Goal: Task Accomplishment & Management: Complete application form

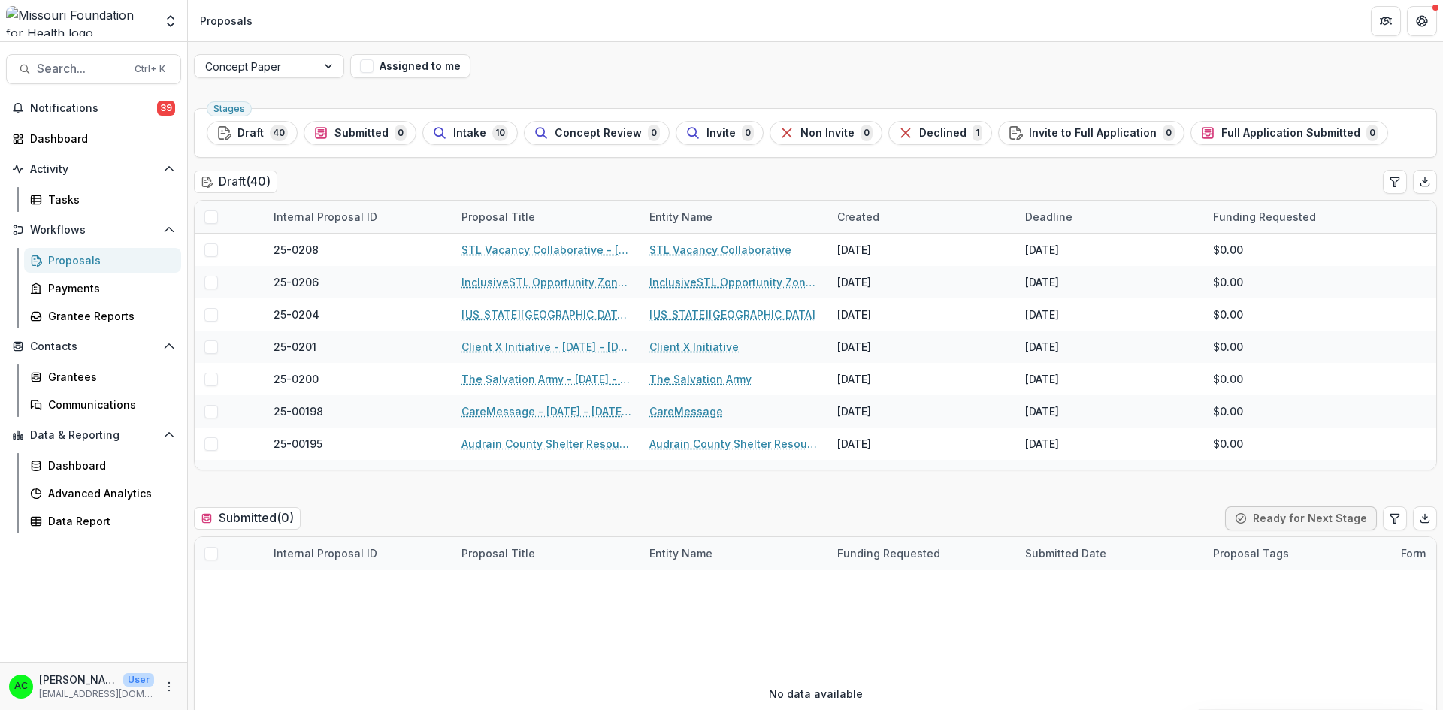
scroll to position [552, 0]
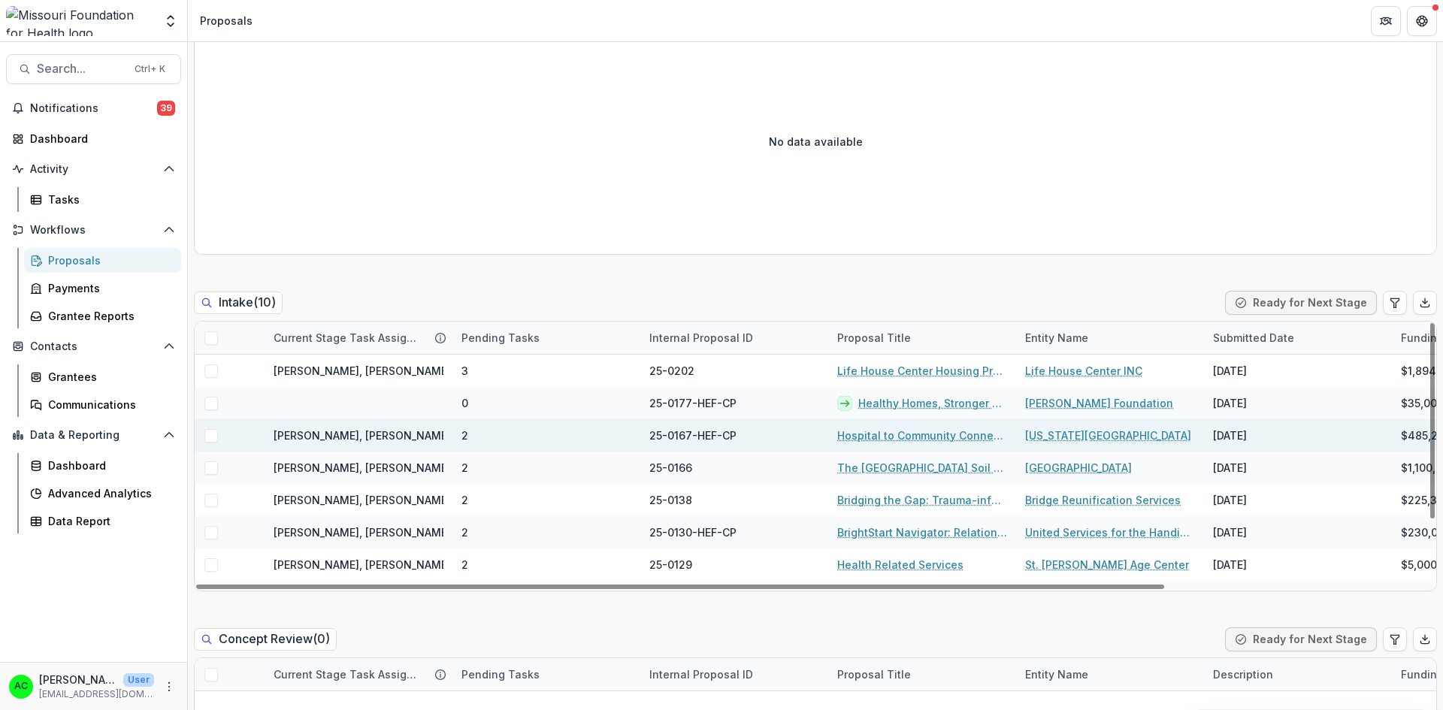
click at [899, 439] on link "Hospital to Community Connections" at bounding box center [922, 436] width 170 height 16
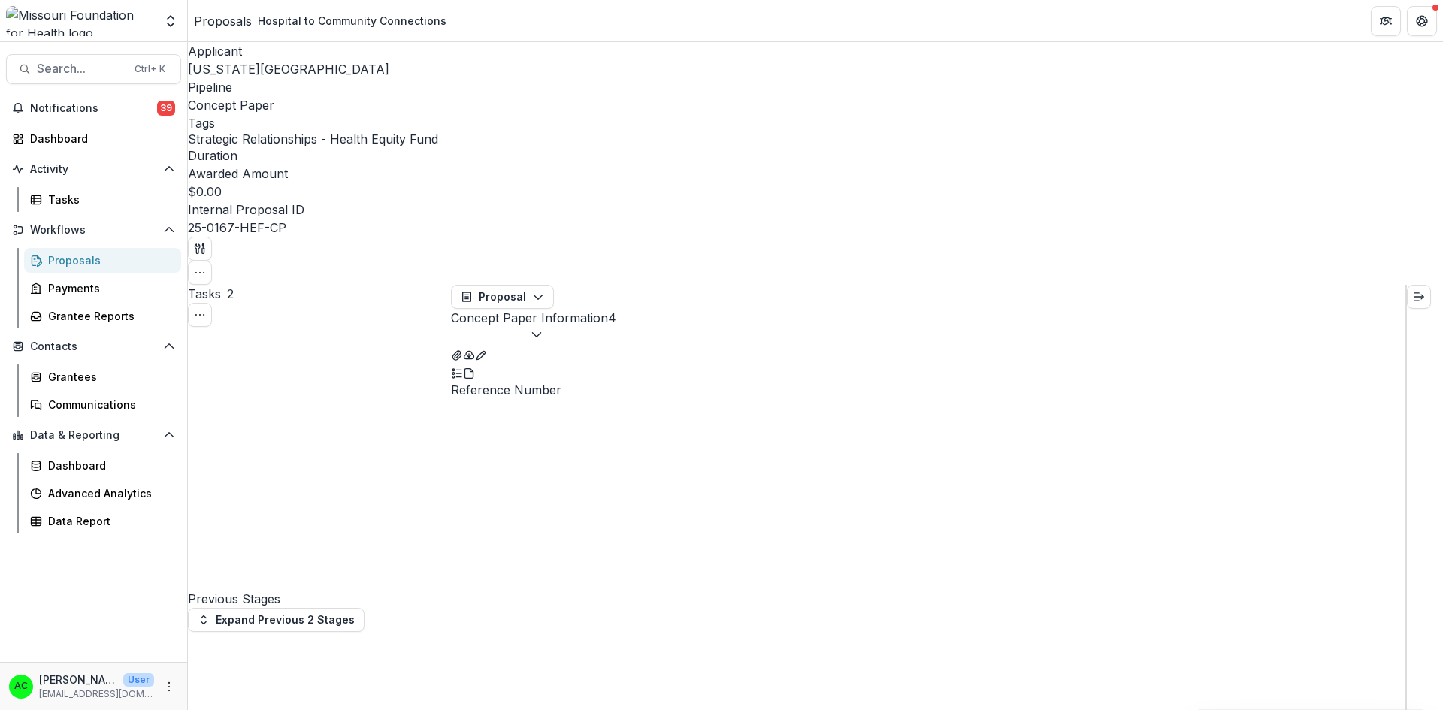
click at [616, 309] on button "Concept Paper Information 4" at bounding box center [533, 327] width 165 height 36
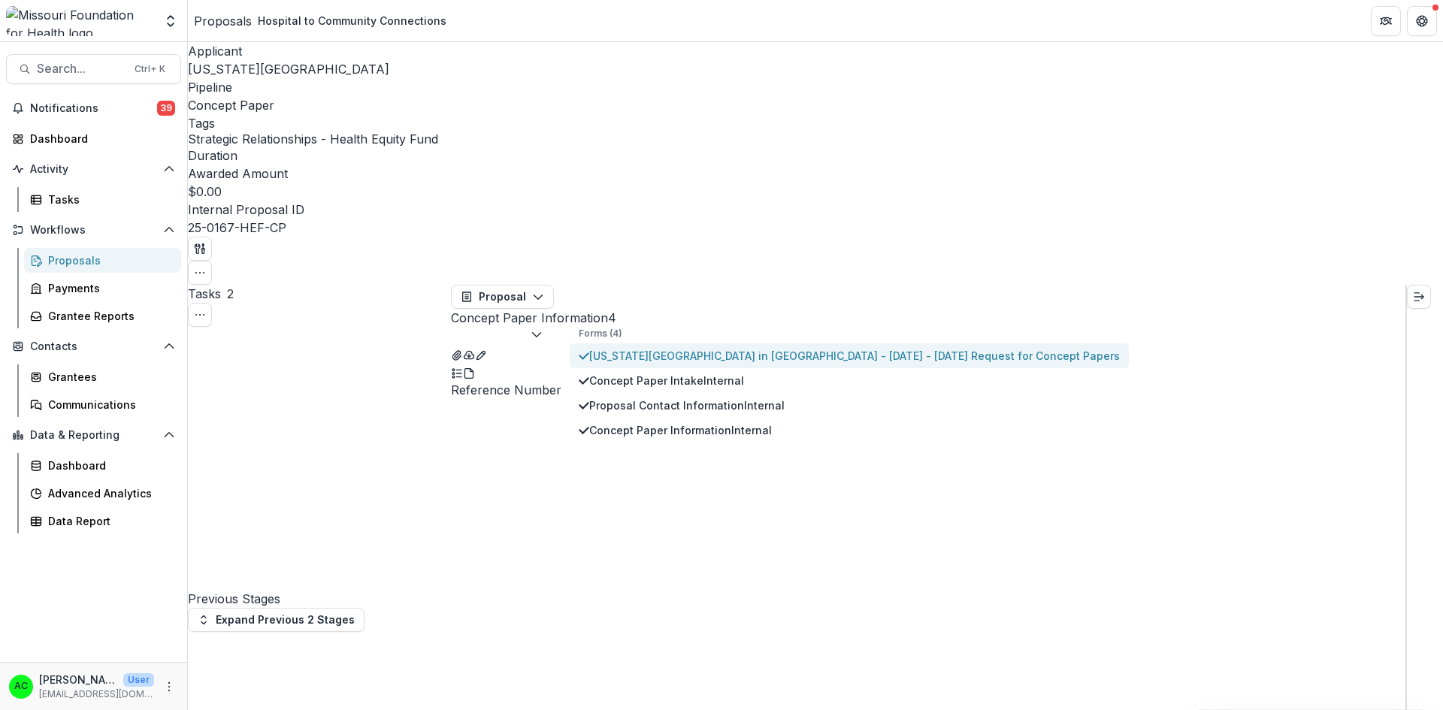
click at [698, 348] on span "[US_STATE][GEOGRAPHIC_DATA] in [GEOGRAPHIC_DATA] - [DATE] - [DATE] Request for …" at bounding box center [854, 356] width 530 height 16
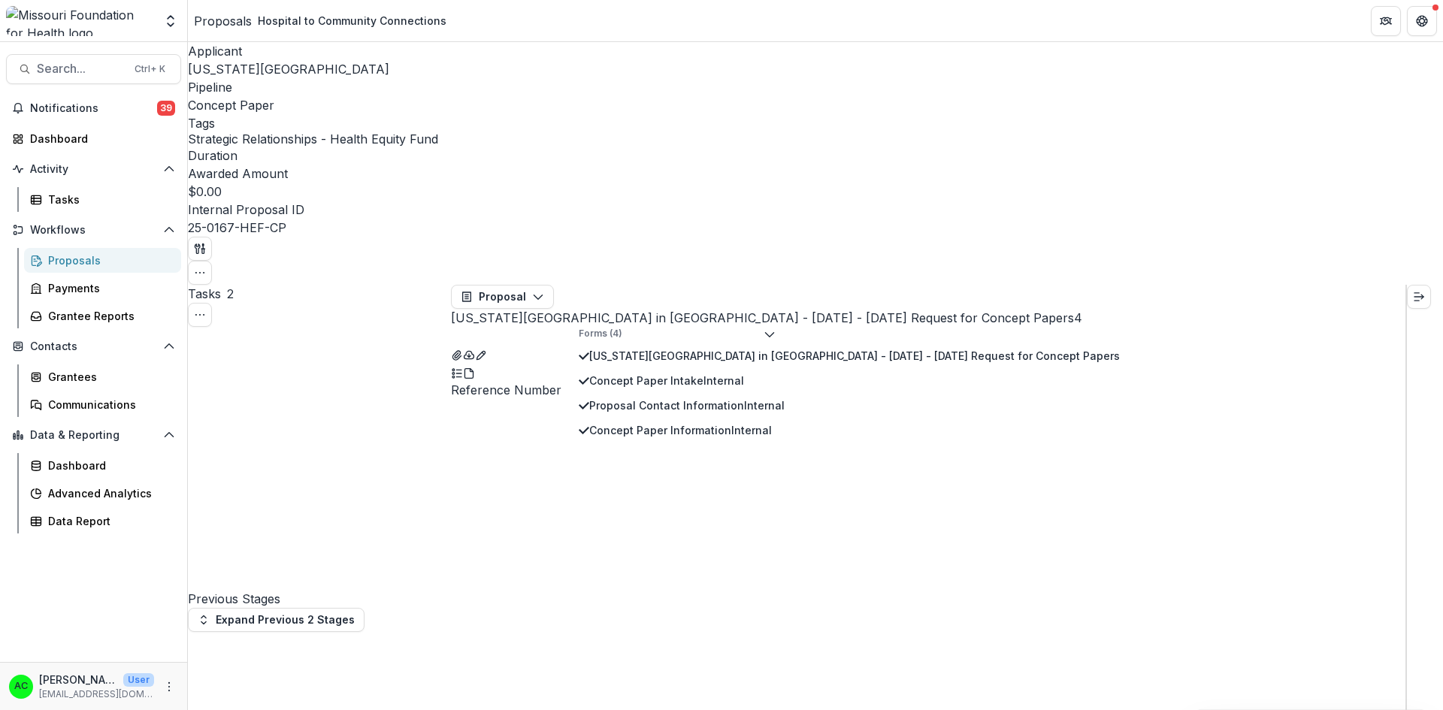
drag, startPoint x: 1406, startPoint y: 147, endPoint x: 1401, endPoint y: 177, distance: 30.5
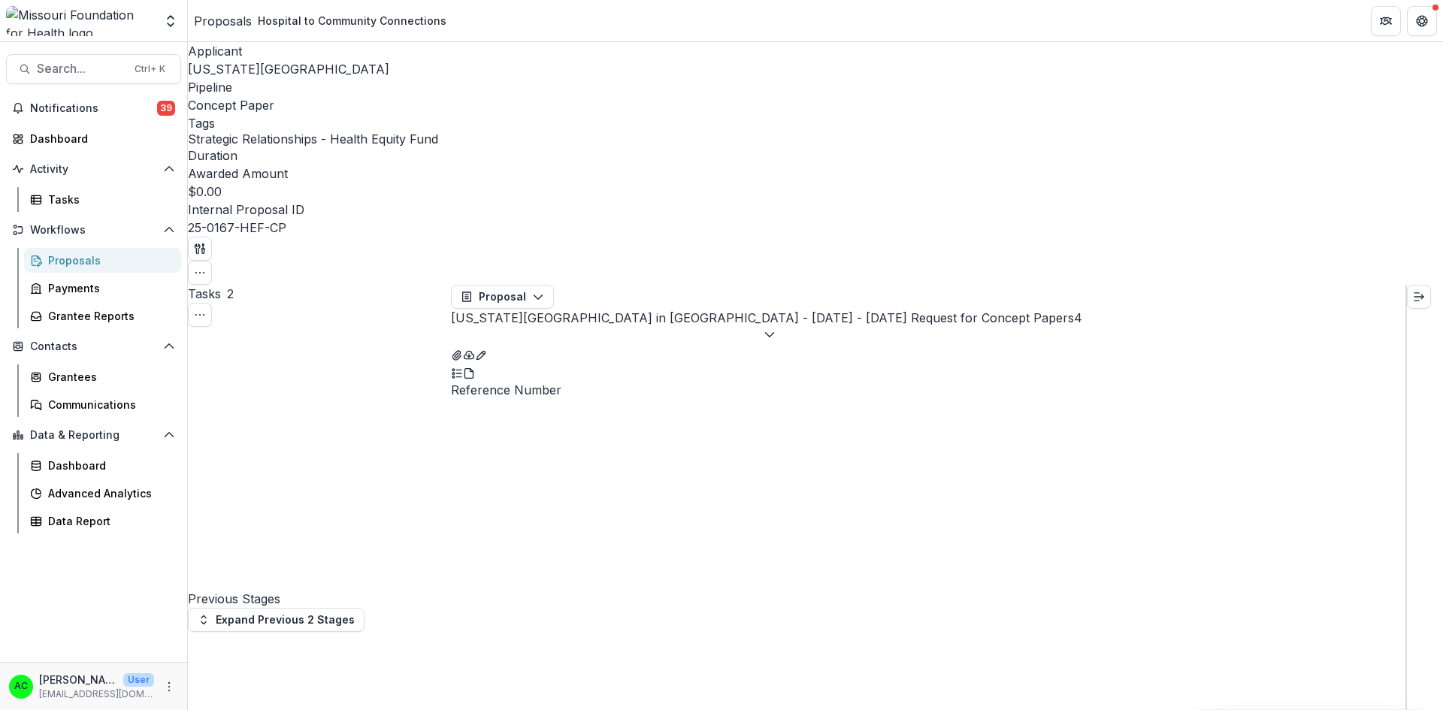
drag, startPoint x: 1407, startPoint y: 500, endPoint x: 1442, endPoint y: 137, distance: 364.6
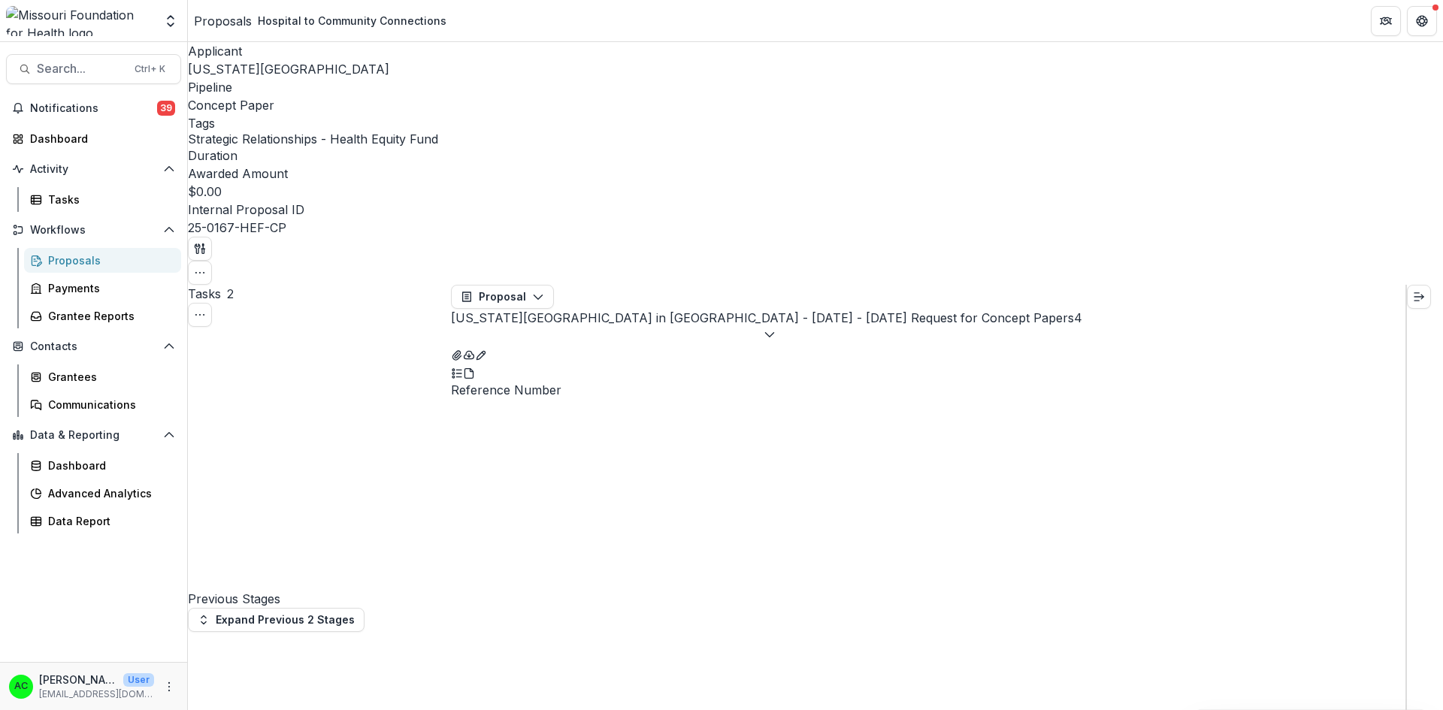
drag, startPoint x: 1406, startPoint y: 509, endPoint x: 1428, endPoint y: 310, distance: 199.6
drag, startPoint x: 1406, startPoint y: 529, endPoint x: 1417, endPoint y: 233, distance: 296.3
drag, startPoint x: 1417, startPoint y: 233, endPoint x: 1392, endPoint y: 62, distance: 173.1
click at [206, 243] on icon "button" at bounding box center [200, 249] width 12 height 12
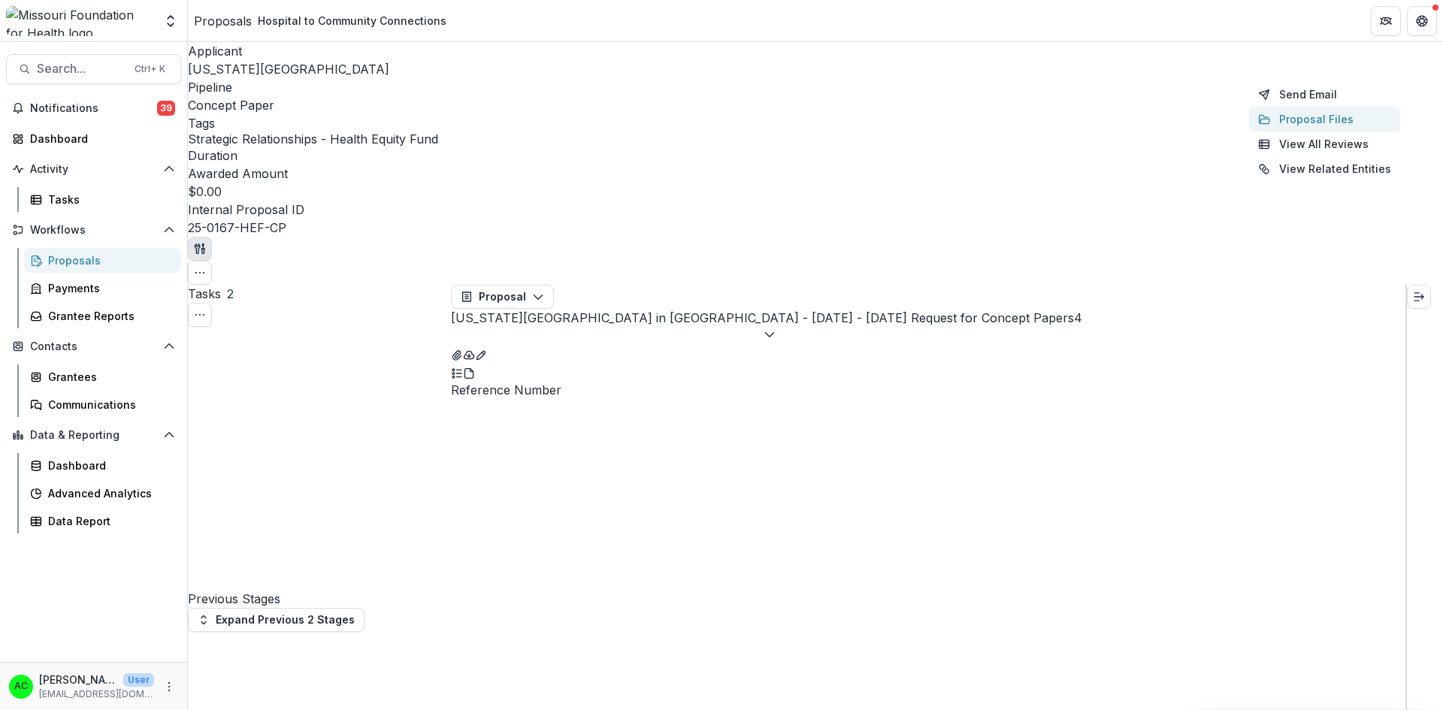
click at [1312, 123] on button "Proposal Files" at bounding box center [1324, 119] width 151 height 25
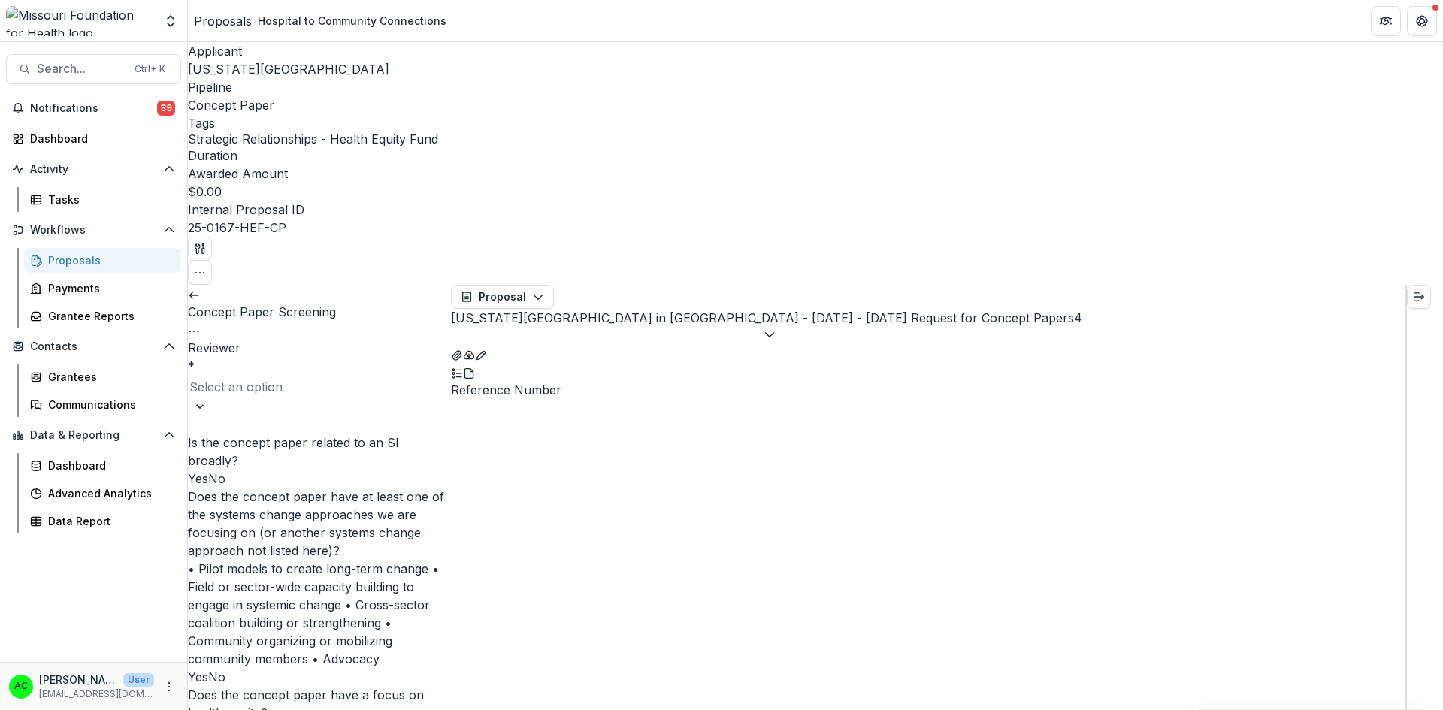
scroll to position [3395, 0]
click at [221, 471] on span "No" at bounding box center [216, 478] width 17 height 15
drag, startPoint x: 443, startPoint y: 277, endPoint x: 441, endPoint y: 307, distance: 30.9
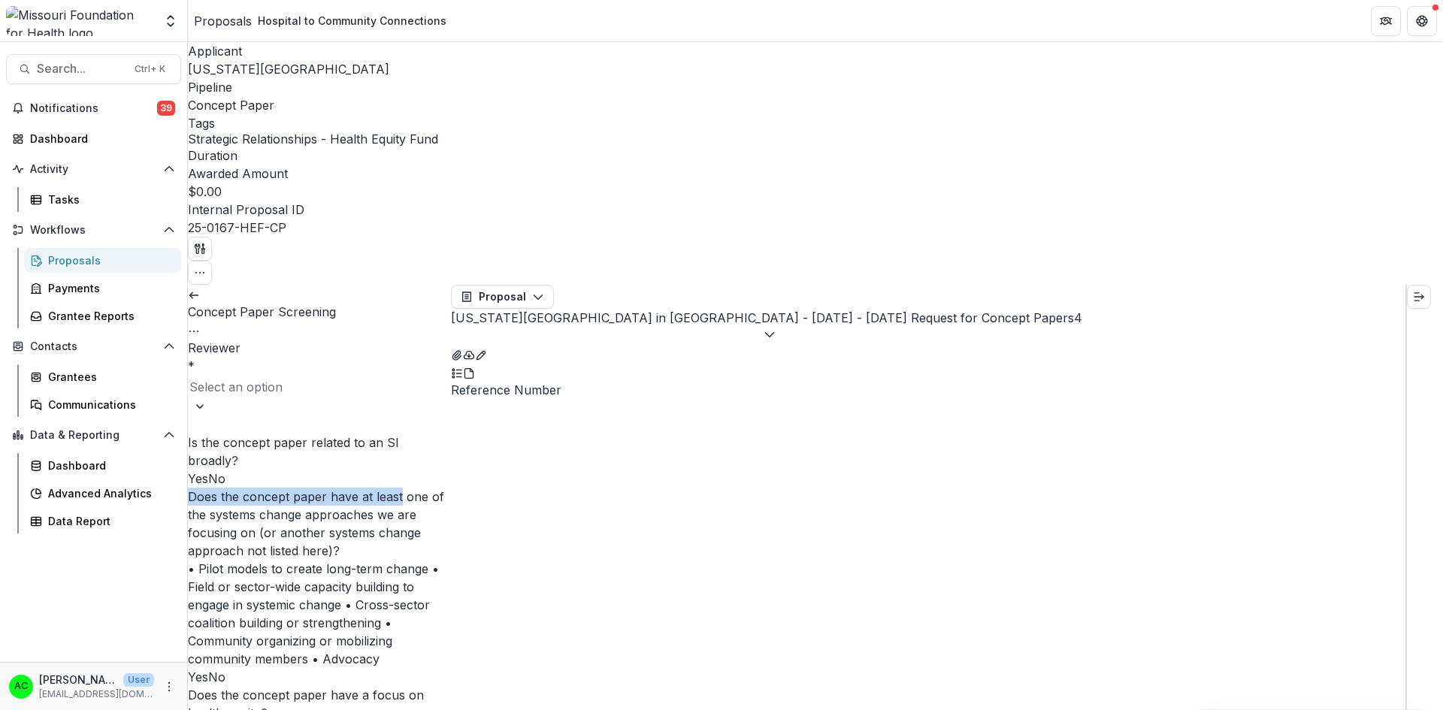
click at [208, 669] on span "Yes" at bounding box center [198, 676] width 20 height 15
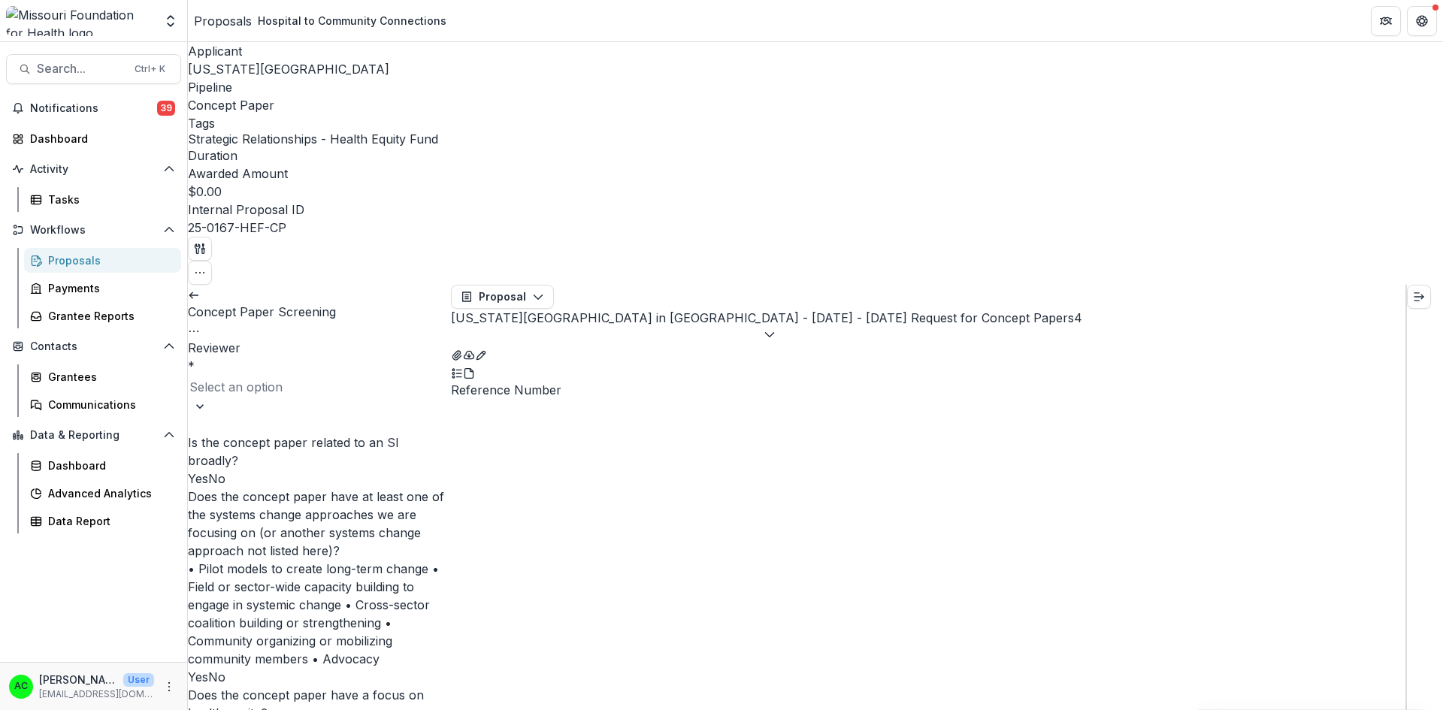
drag, startPoint x: 446, startPoint y: 435, endPoint x: 443, endPoint y: 470, distance: 35.4
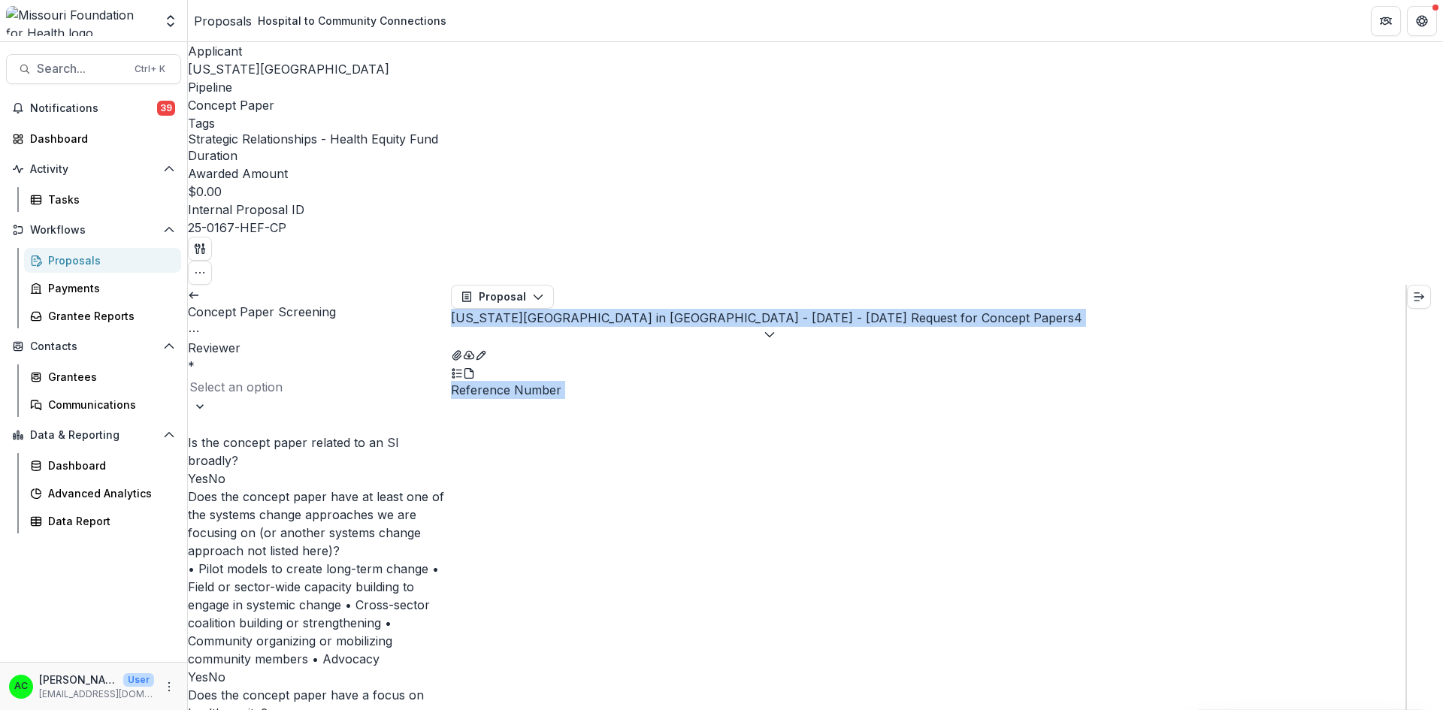
drag, startPoint x: 446, startPoint y: 579, endPoint x: 469, endPoint y: 476, distance: 105.5
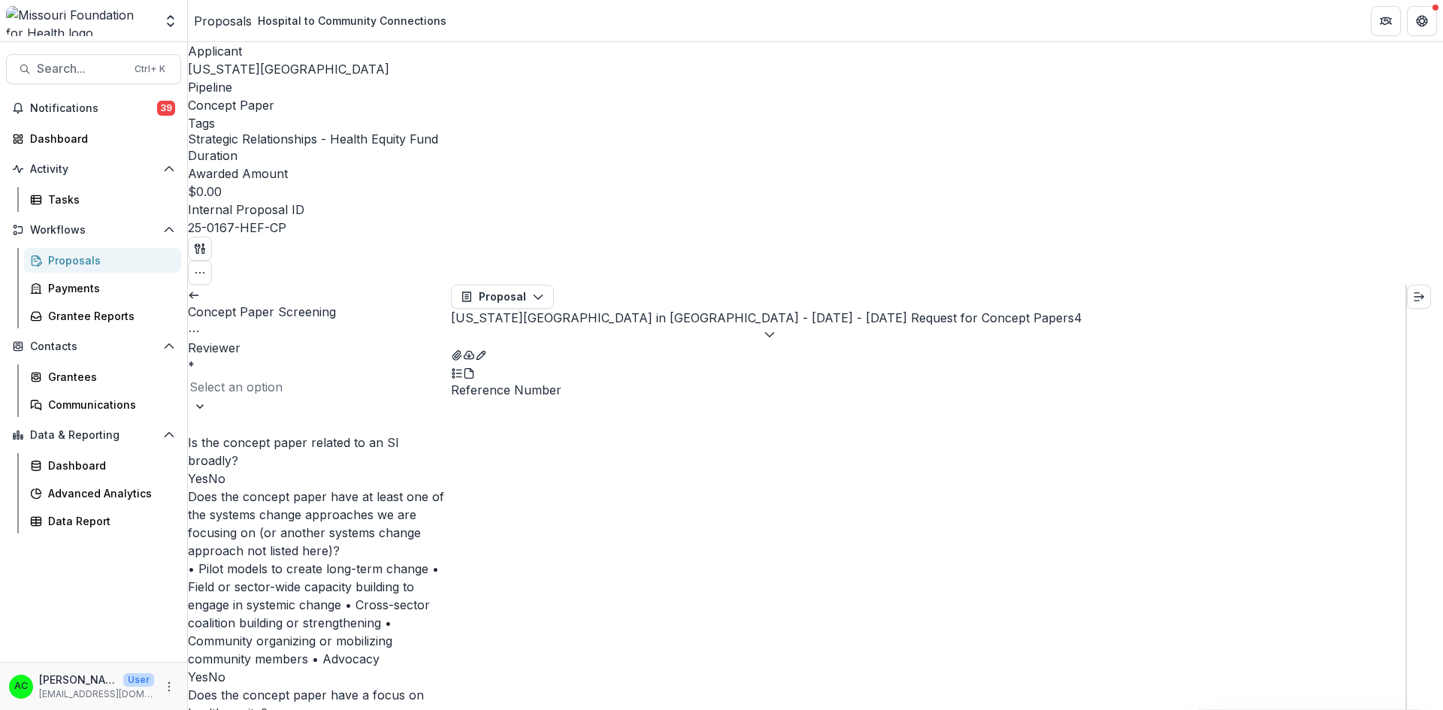
scroll to position [86, 0]
type textarea "**********"
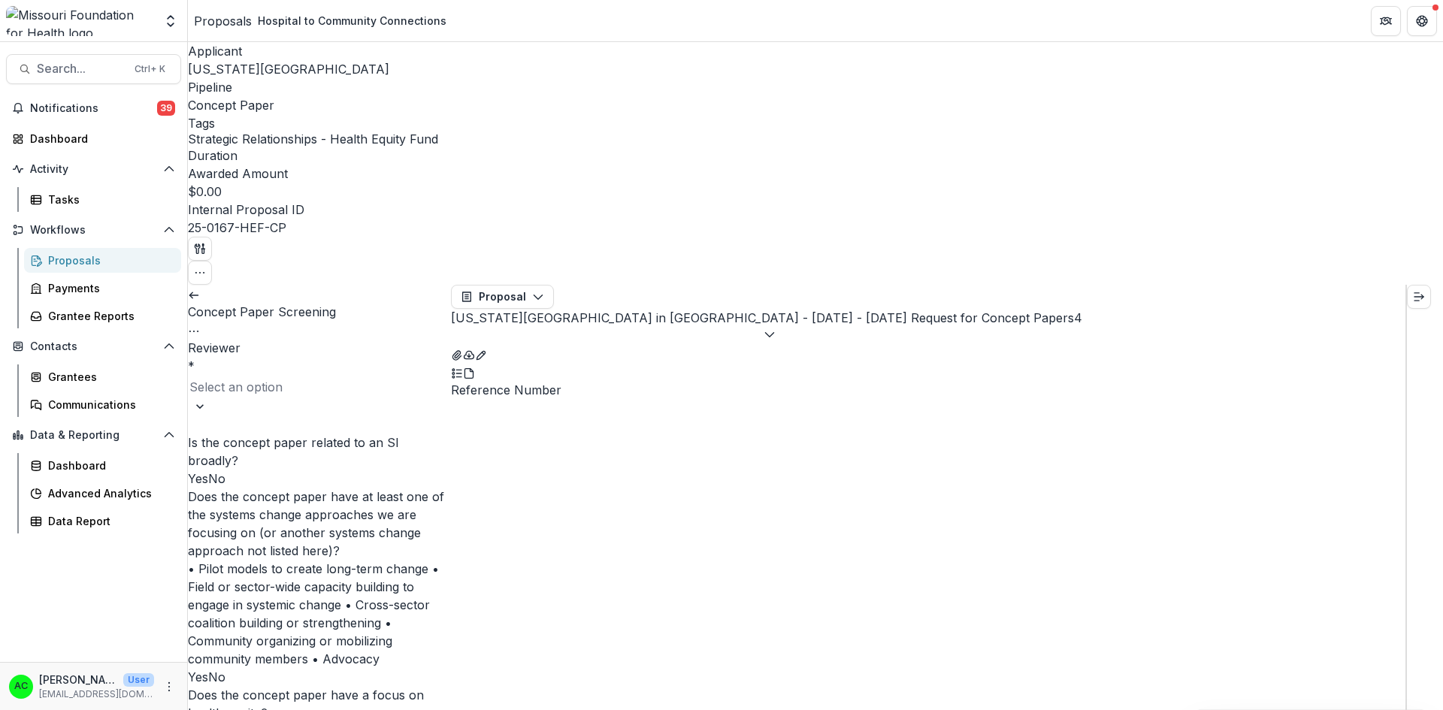
type input "*"
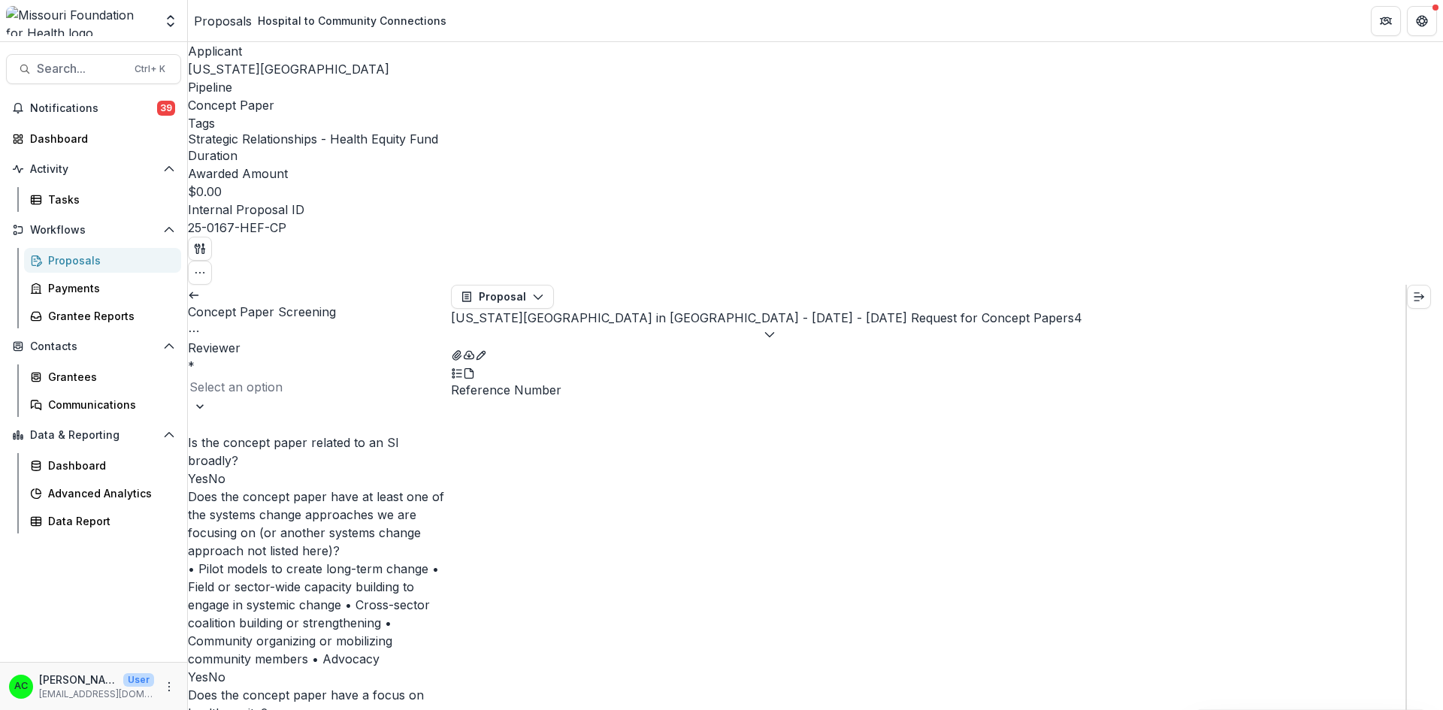
type input "*"
click at [330, 376] on div at bounding box center [319, 386] width 260 height 21
type input "***"
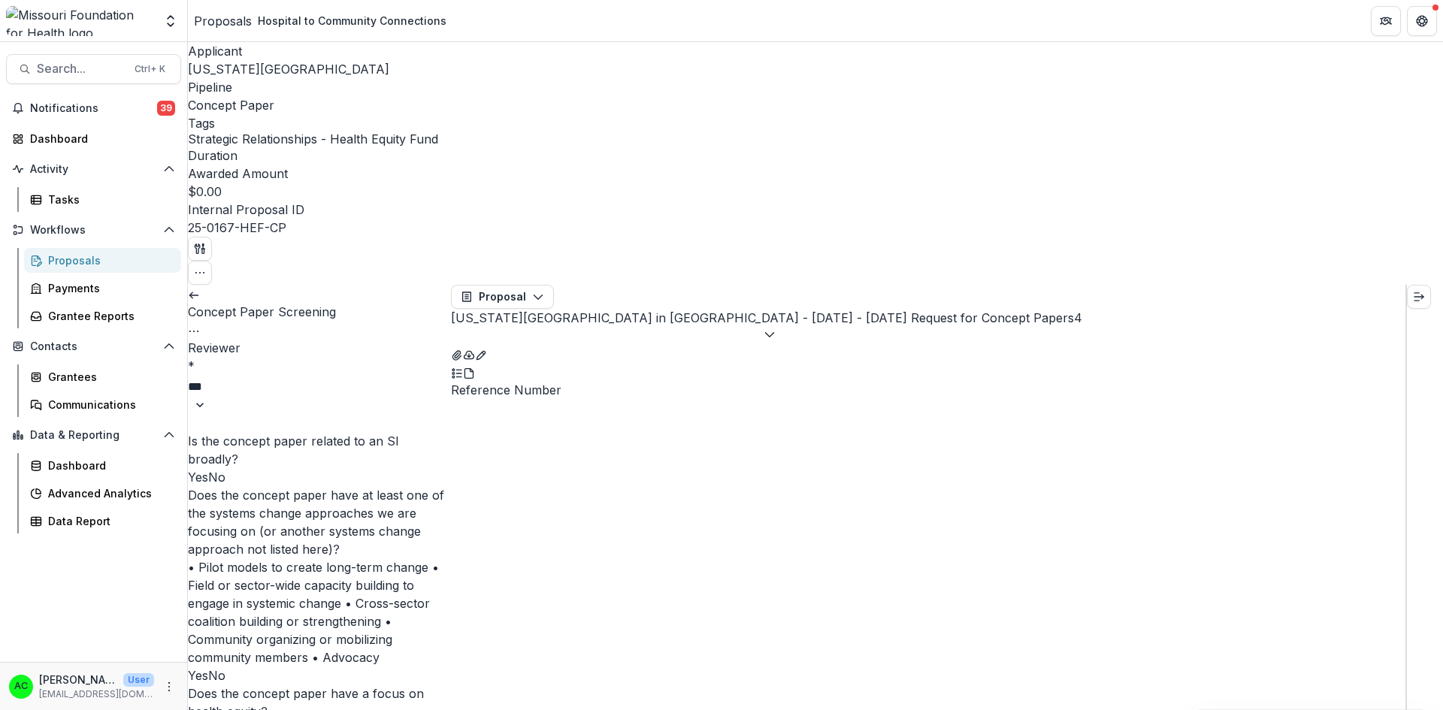
click at [223, 709] on div "[PERSON_NAME] <[EMAIL_ADDRESS][DOMAIN_NAME]>" at bounding box center [721, 719] width 1443 height 18
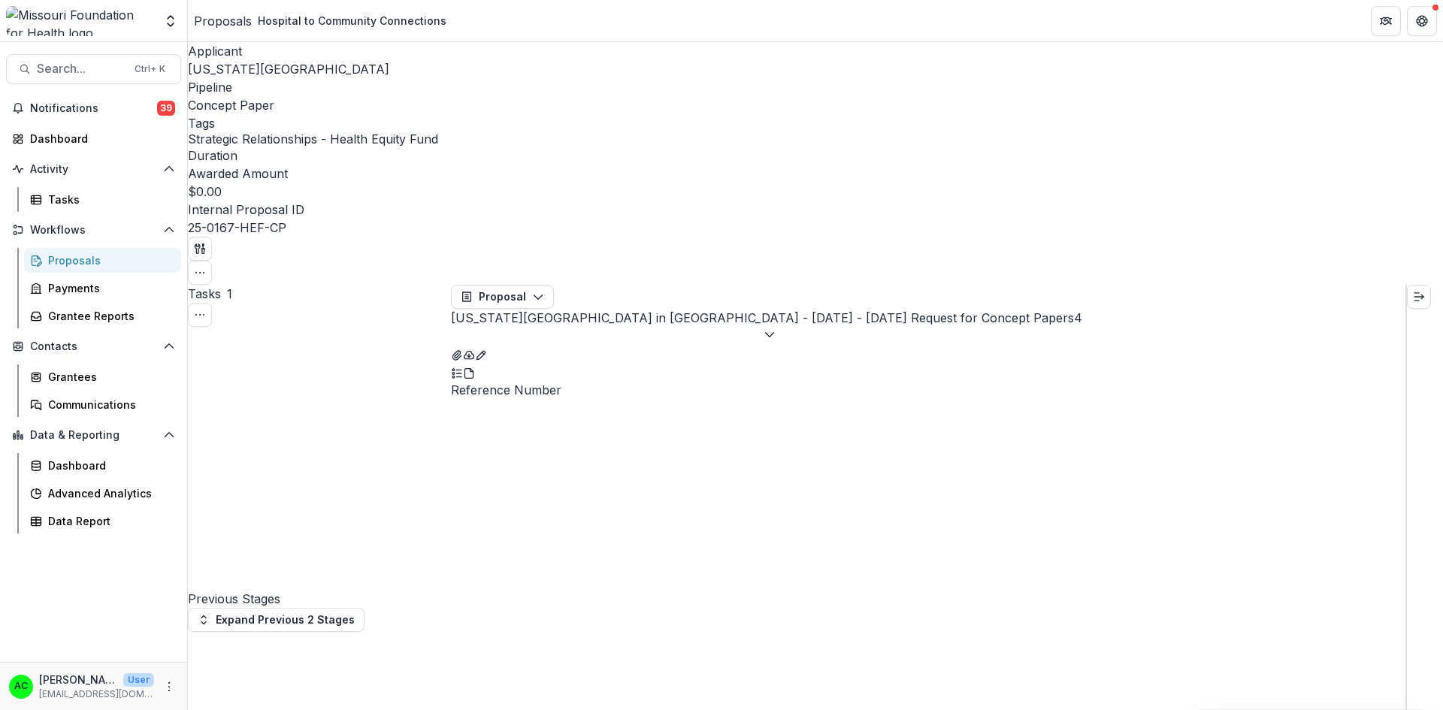
click at [77, 258] on div "Proposals" at bounding box center [108, 260] width 121 height 16
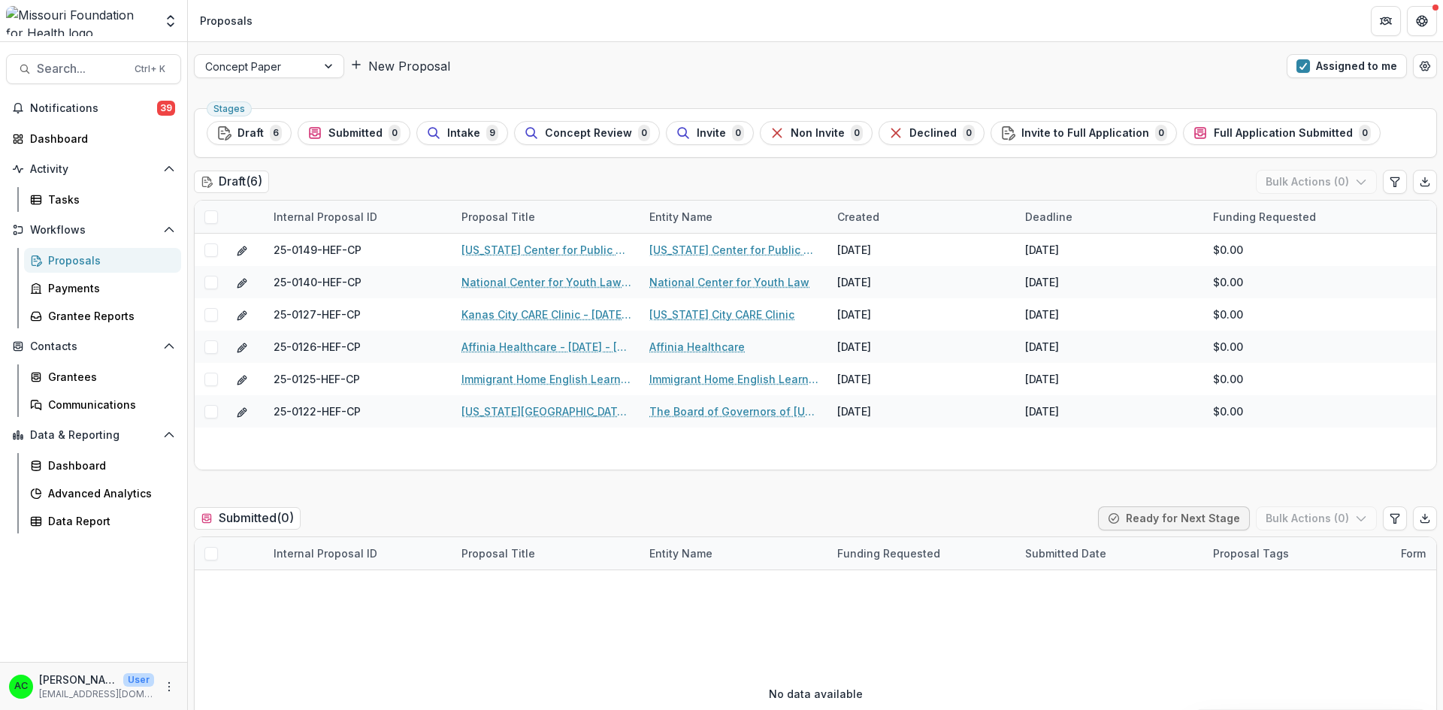
click at [65, 255] on div "Proposals" at bounding box center [108, 260] width 121 height 16
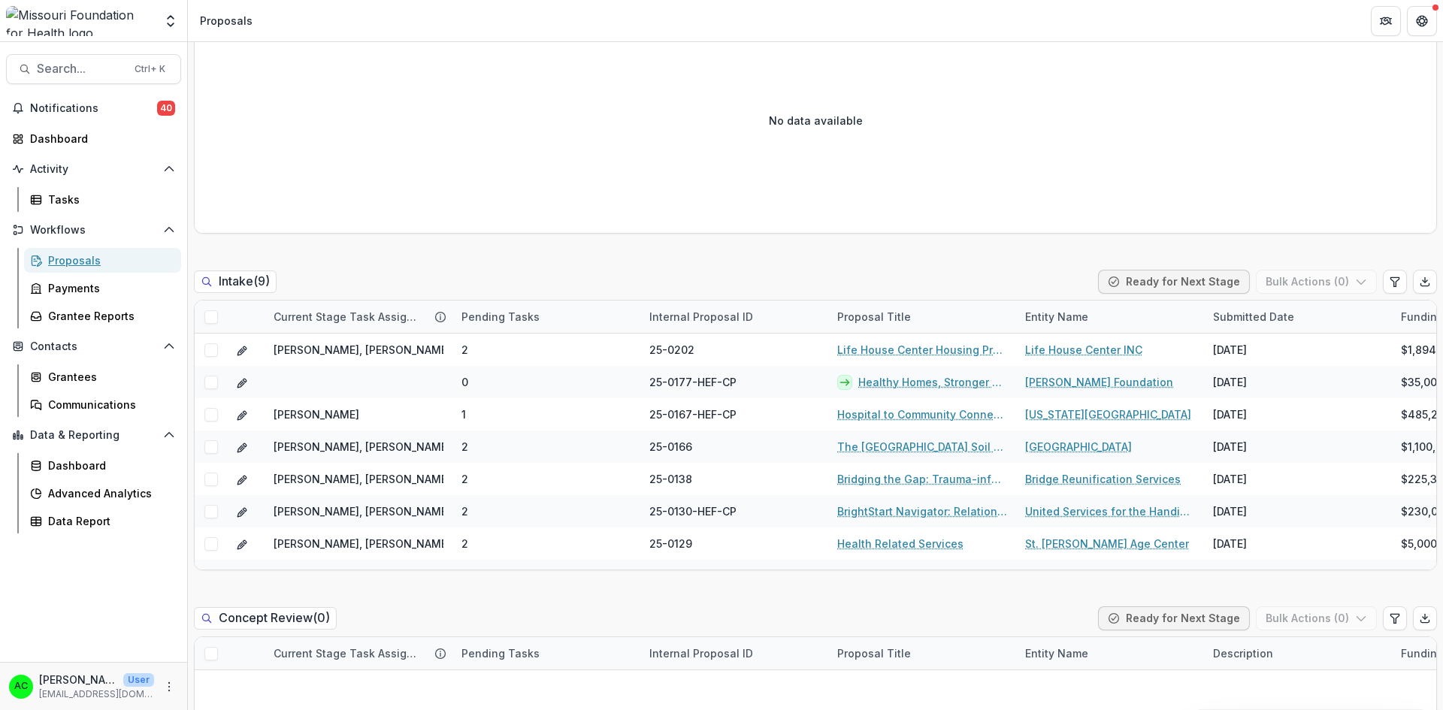
scroll to position [591, 0]
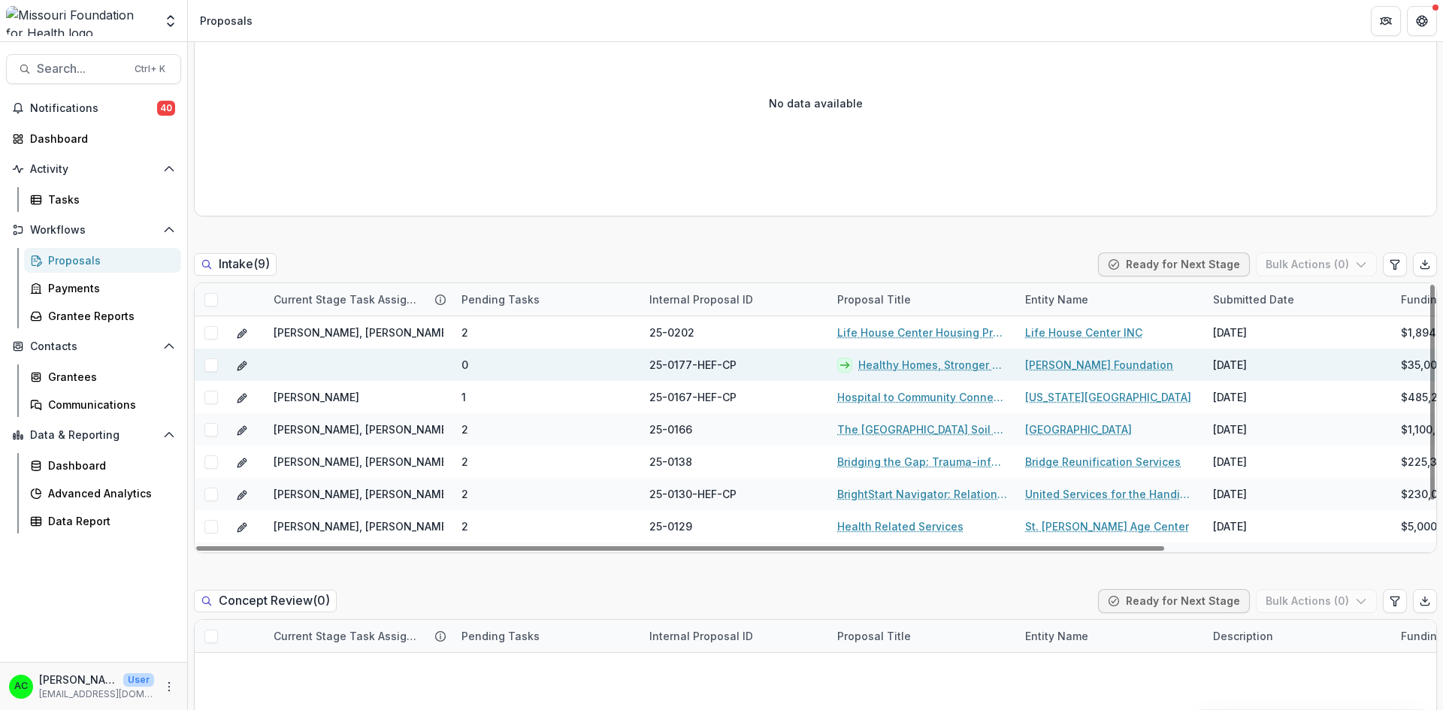
click at [898, 367] on link "Healthy Homes, Stronger Families" at bounding box center [932, 365] width 149 height 16
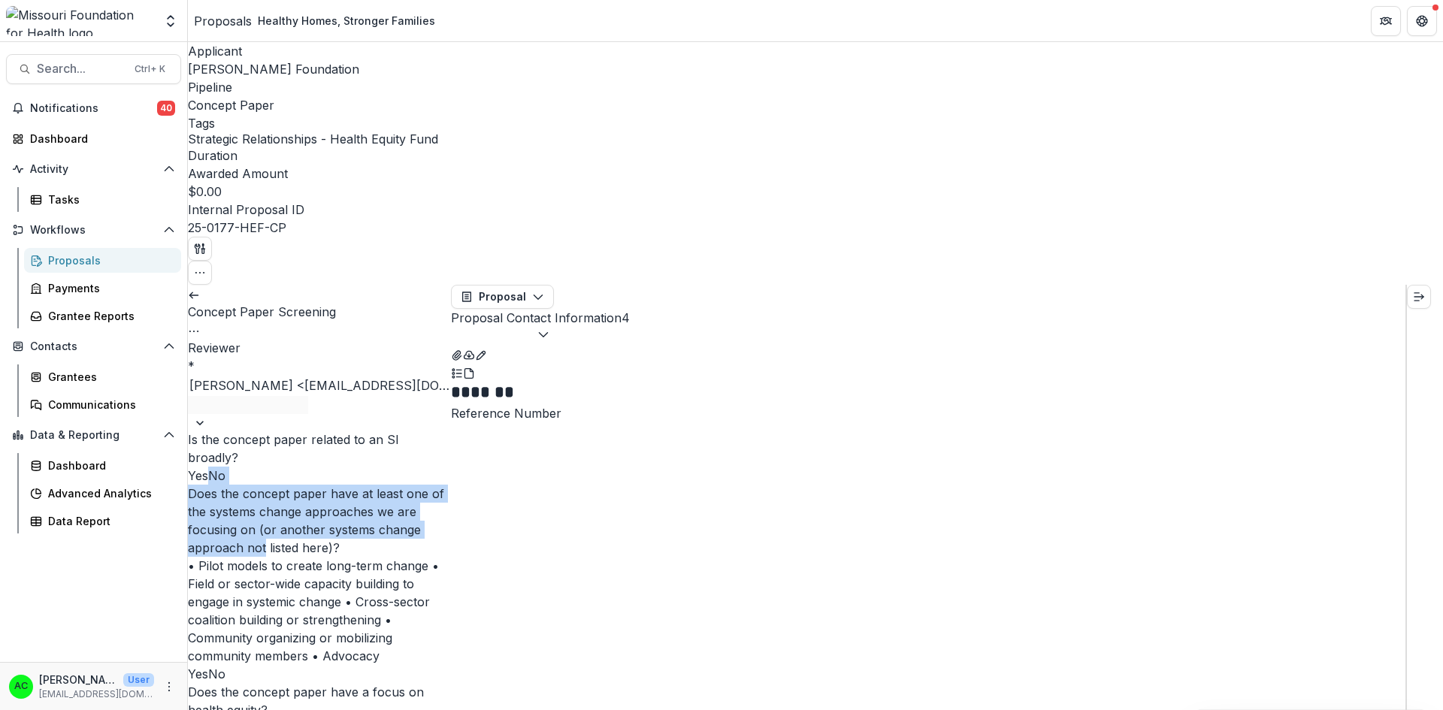
drag, startPoint x: 446, startPoint y: 264, endPoint x: 426, endPoint y: 370, distance: 107.7
click at [200, 289] on icon at bounding box center [194, 295] width 12 height 12
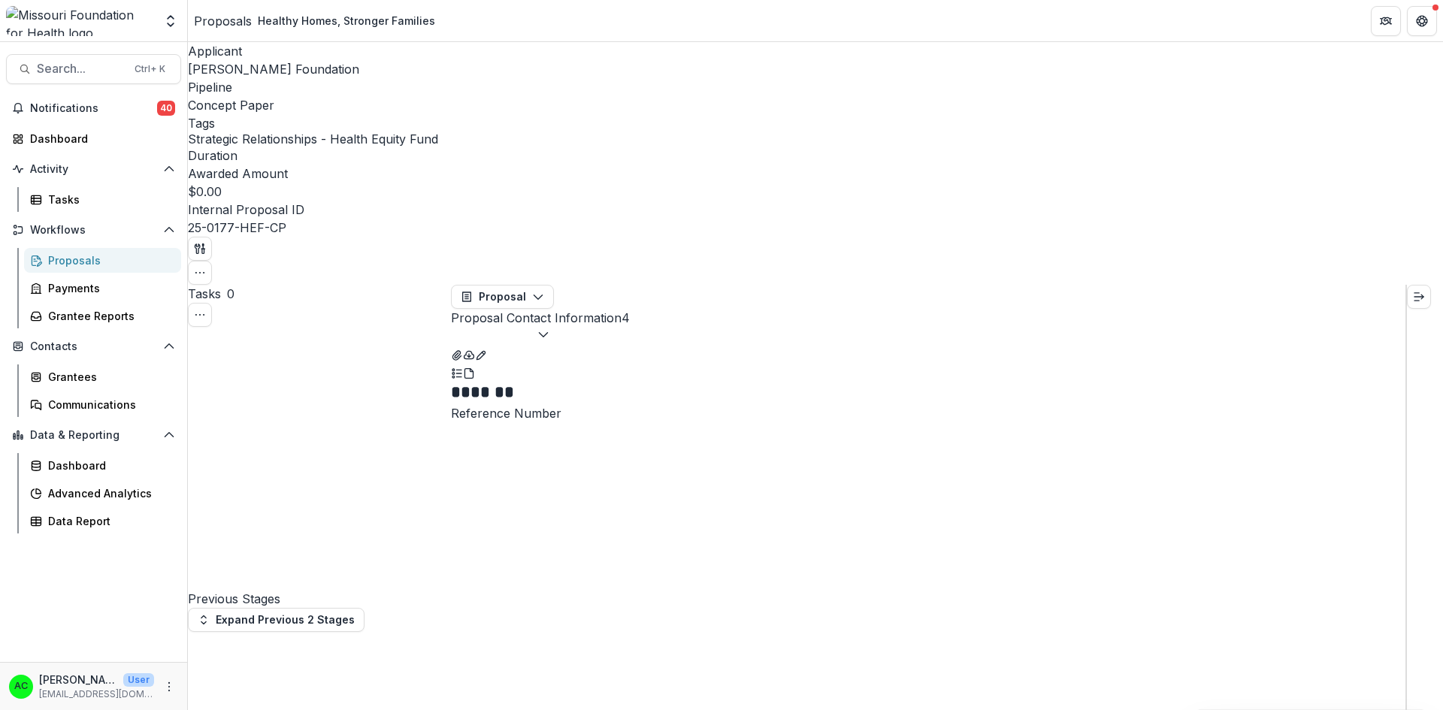
click at [113, 261] on div "Proposals" at bounding box center [108, 260] width 121 height 16
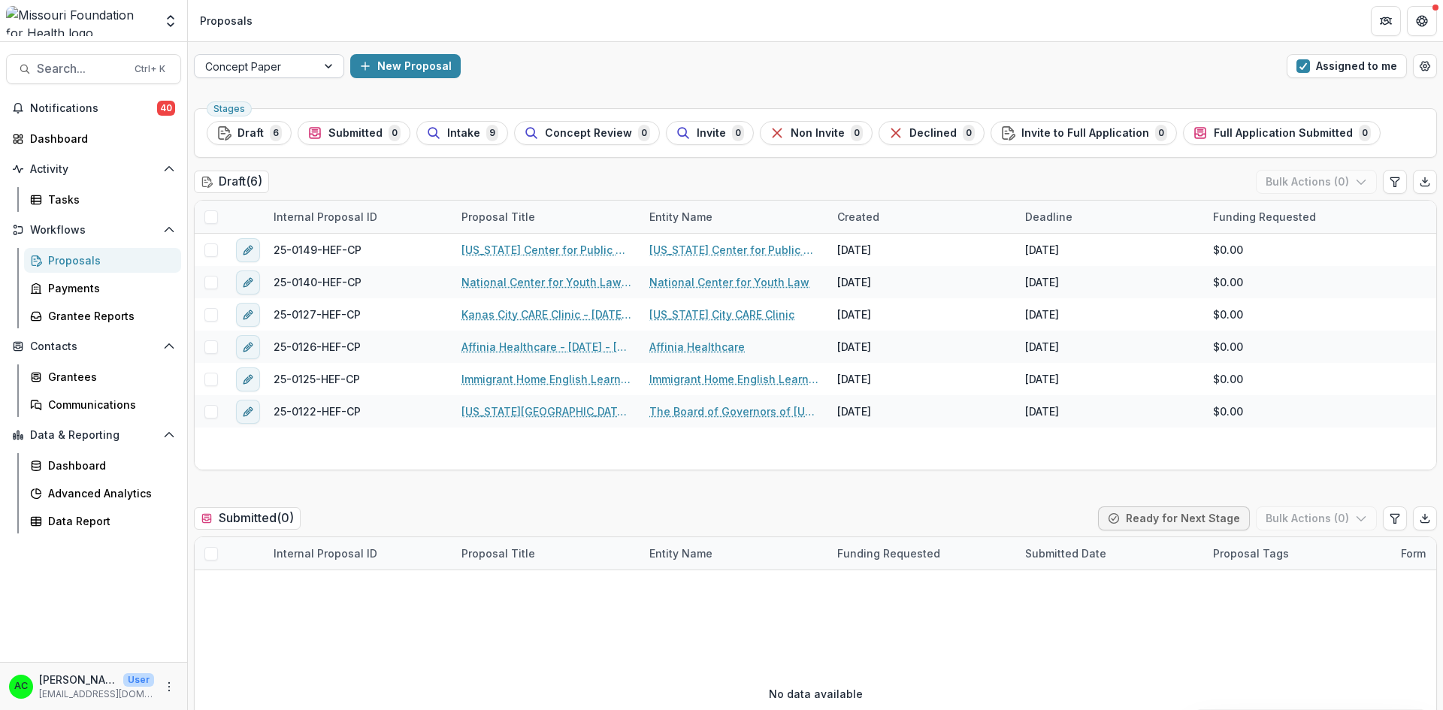
click at [331, 71] on div at bounding box center [329, 66] width 27 height 23
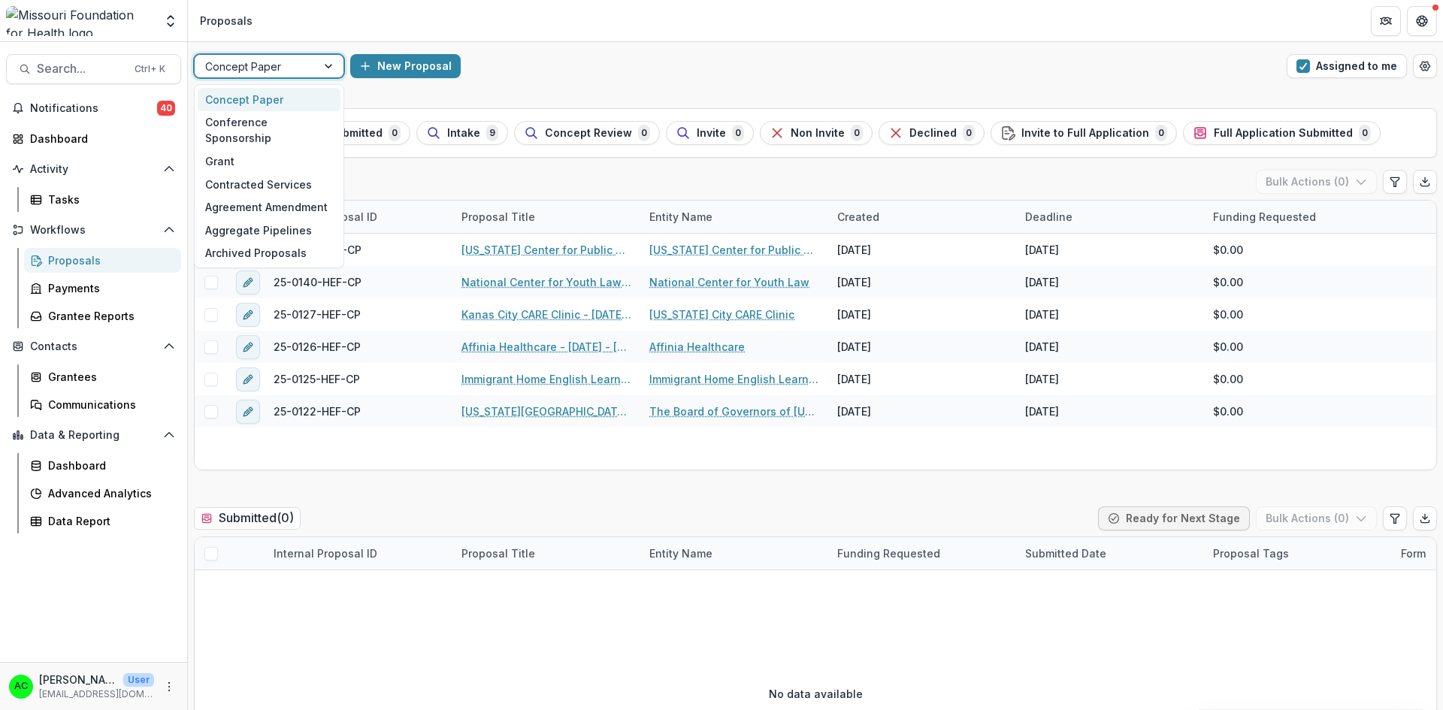
click at [331, 71] on div at bounding box center [329, 66] width 27 height 23
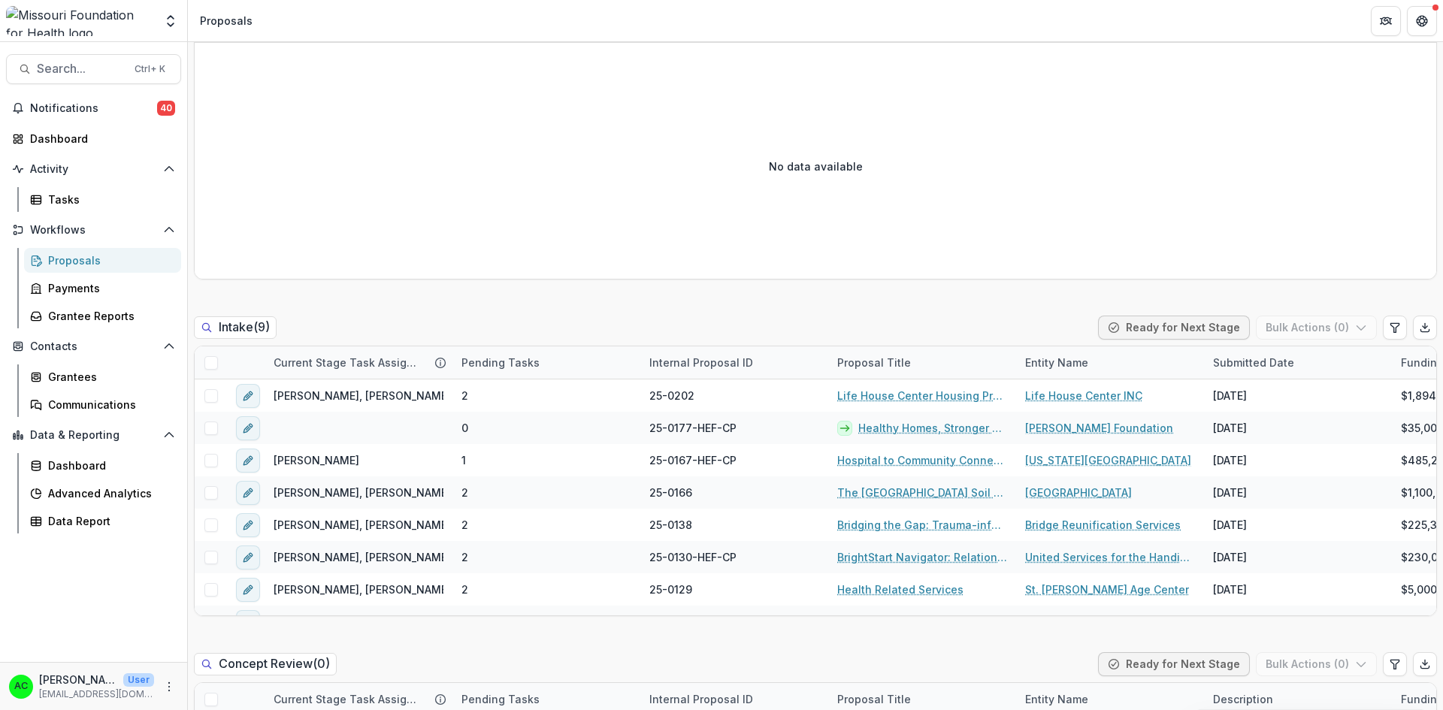
scroll to position [535, 0]
